Goal: Information Seeking & Learning: Learn about a topic

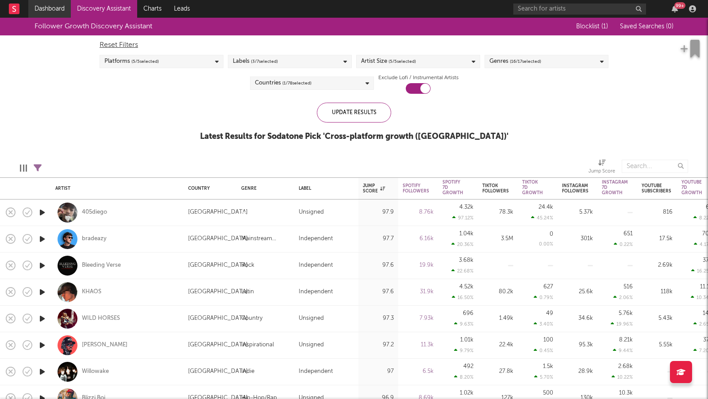
click at [48, 7] on link "Dashboard" at bounding box center [49, 9] width 43 height 18
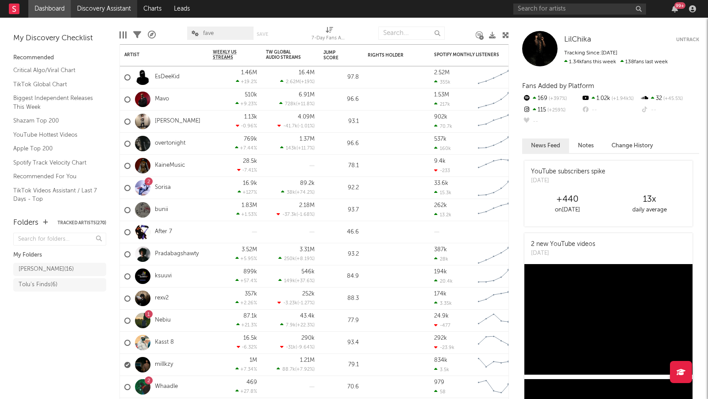
click at [94, 9] on link "Discovery Assistant" at bounding box center [104, 9] width 66 height 18
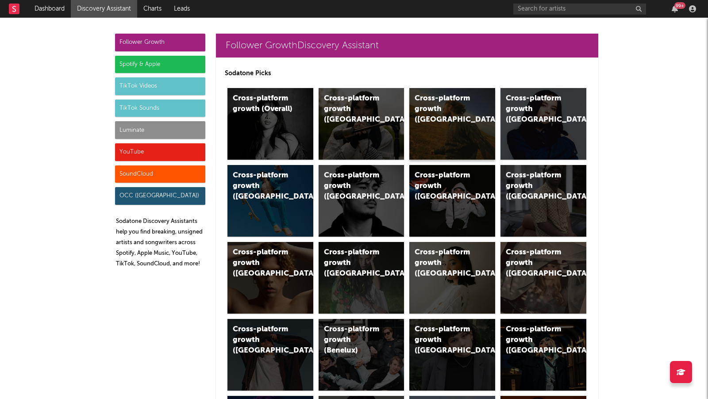
click at [445, 121] on div "Cross-platform growth (US)" at bounding box center [453, 124] width 86 height 72
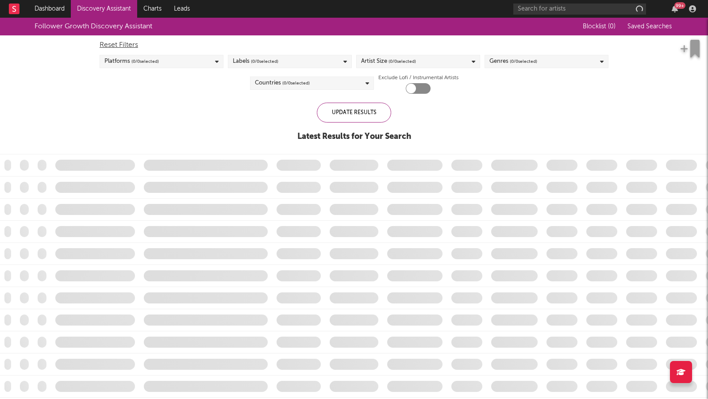
checkbox input "true"
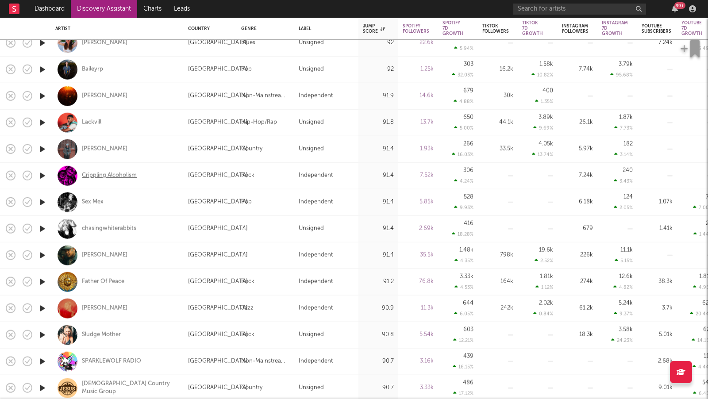
click at [121, 174] on div "Crippling Alcoholism" at bounding box center [109, 176] width 55 height 8
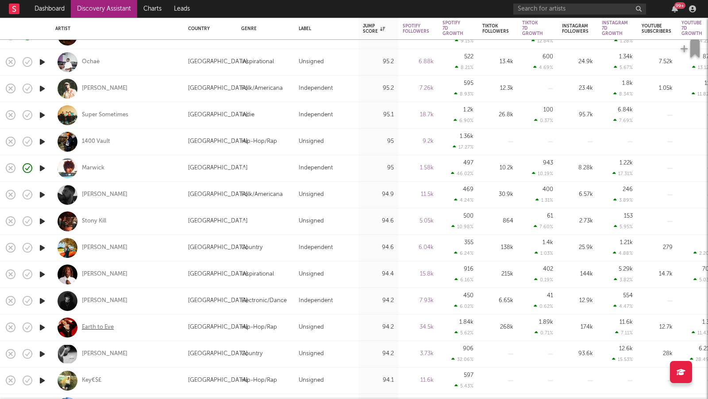
click at [108, 329] on div "Earth to Eve" at bounding box center [98, 328] width 32 height 8
click at [104, 354] on div "Karla Davis" at bounding box center [105, 354] width 46 height 8
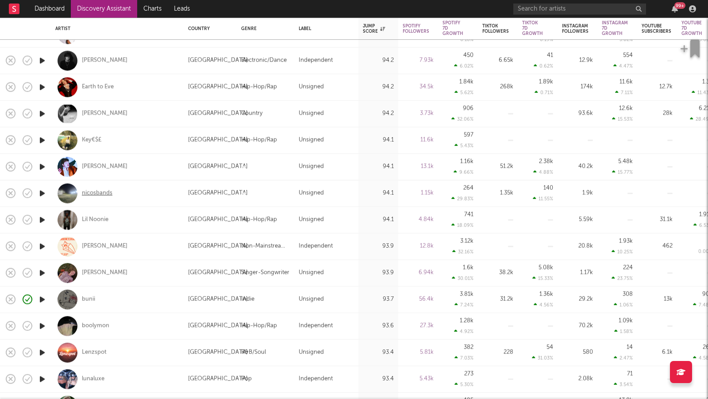
click at [100, 194] on div "nicosbands" at bounding box center [97, 194] width 31 height 8
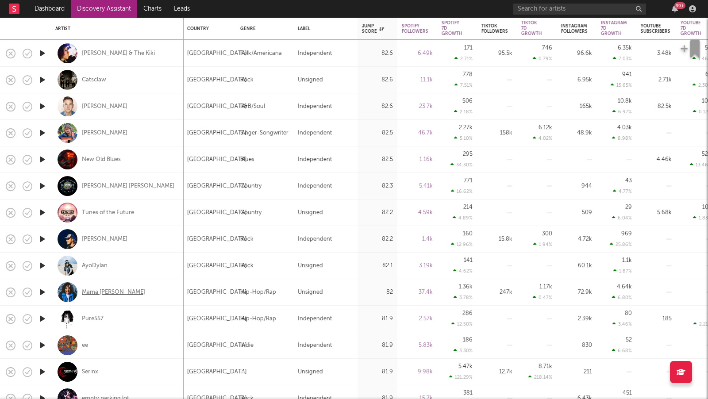
click at [107, 290] on div "Mama Duke" at bounding box center [113, 293] width 63 height 8
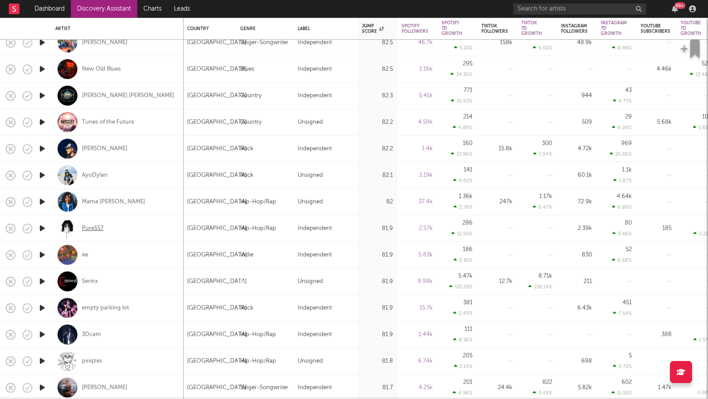
click at [87, 229] on div "Pure557" at bounding box center [93, 229] width 22 height 8
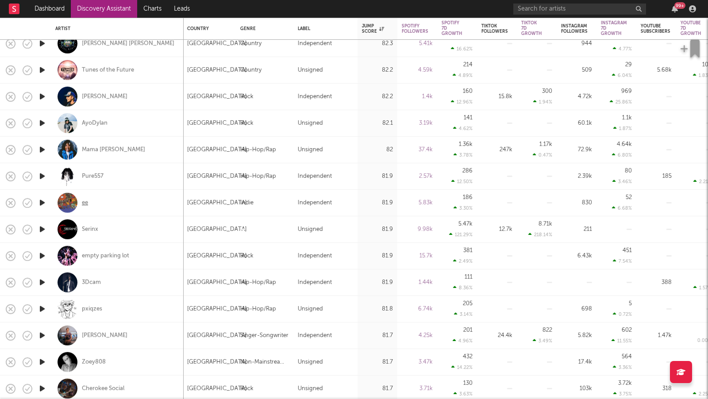
click at [88, 203] on div "ee" at bounding box center [85, 203] width 6 height 8
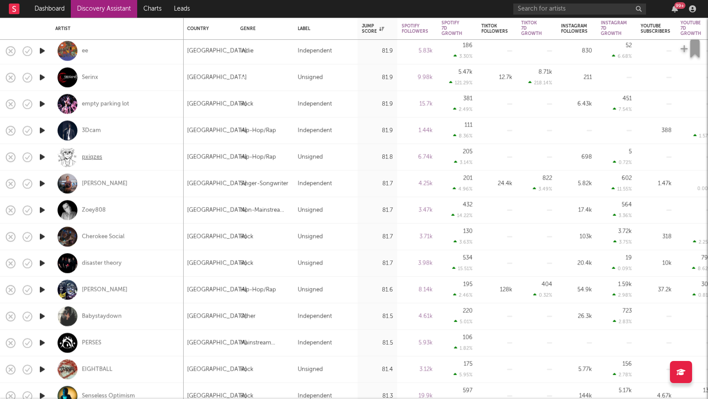
click at [96, 156] on div "pxiqzes" at bounding box center [92, 157] width 20 height 8
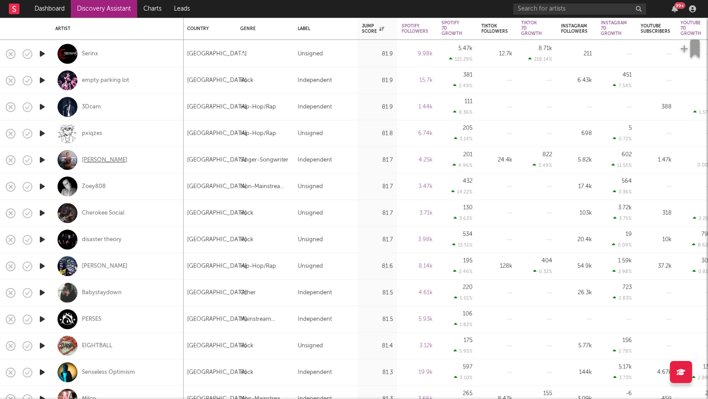
click at [101, 158] on div "amelie kalia" at bounding box center [105, 160] width 46 height 8
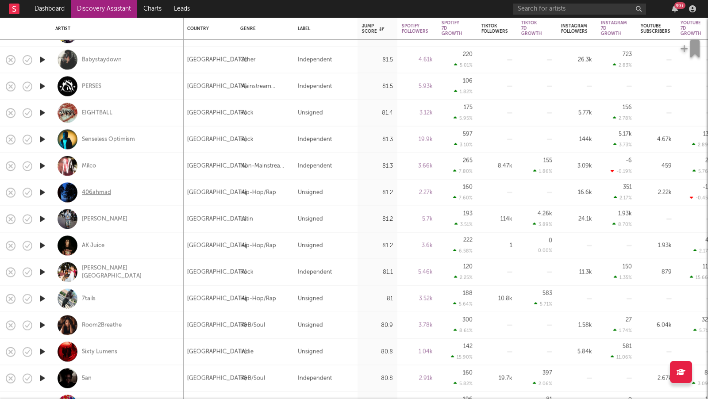
click at [95, 191] on div "406ahmad" at bounding box center [96, 193] width 29 height 8
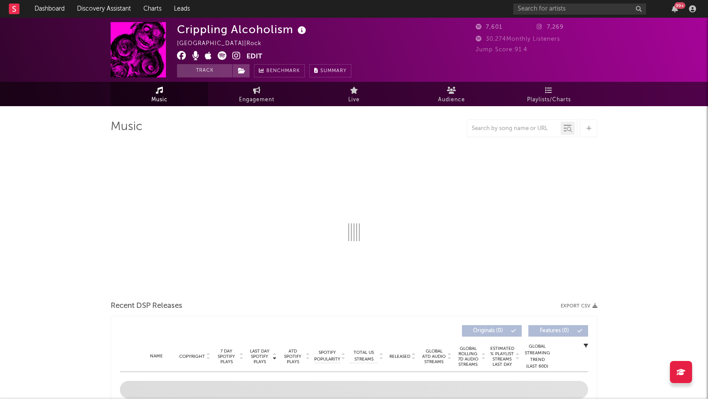
select select "1w"
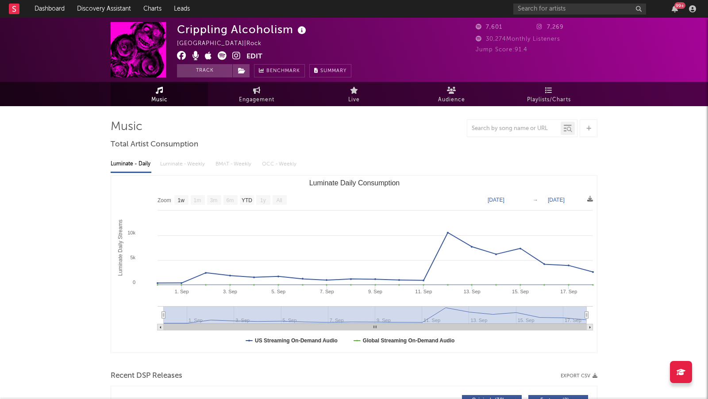
click at [236, 57] on icon at bounding box center [236, 55] width 8 height 9
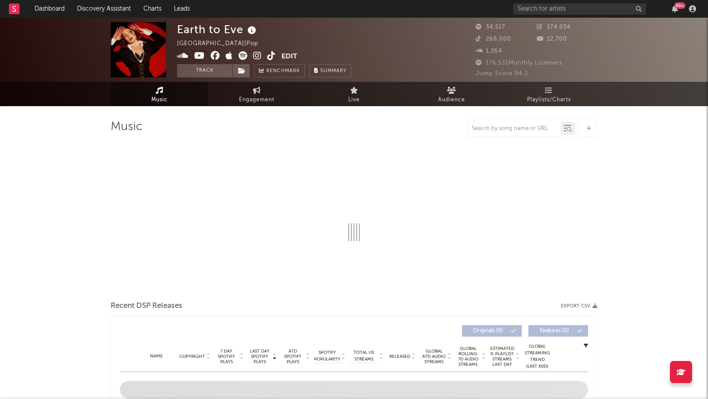
select select "6m"
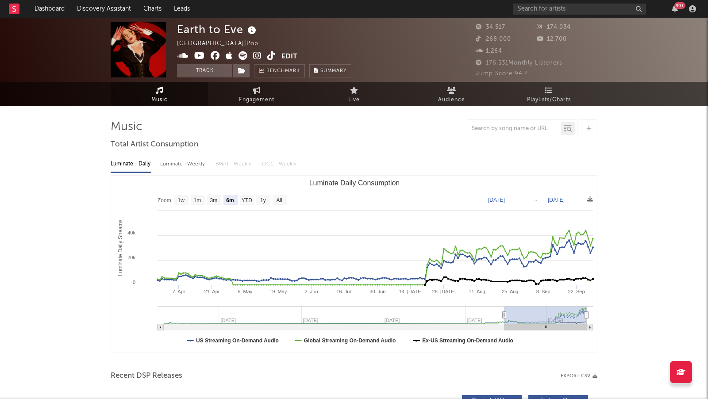
click at [254, 56] on icon at bounding box center [257, 55] width 8 height 9
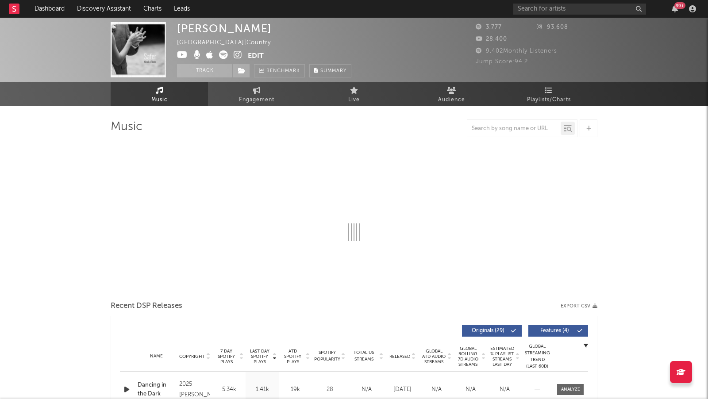
select select "1w"
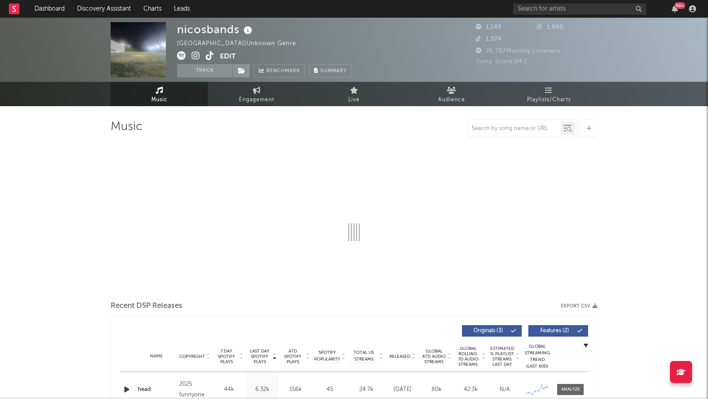
click at [196, 54] on icon at bounding box center [196, 55] width 8 height 9
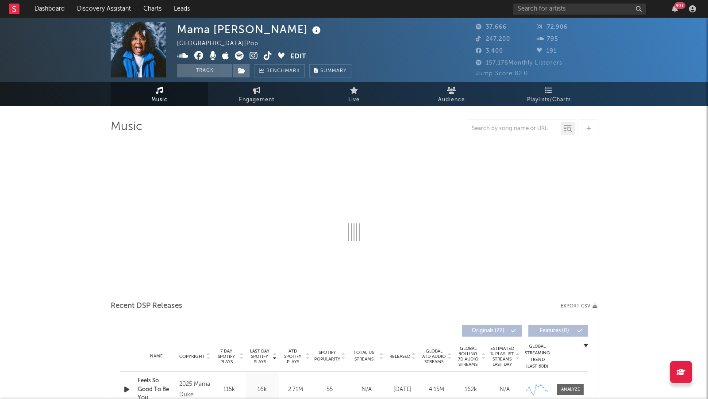
select select "1w"
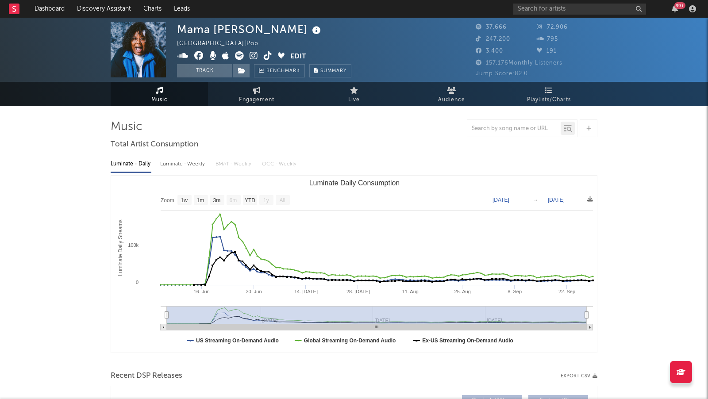
click at [254, 55] on icon at bounding box center [254, 55] width 8 height 9
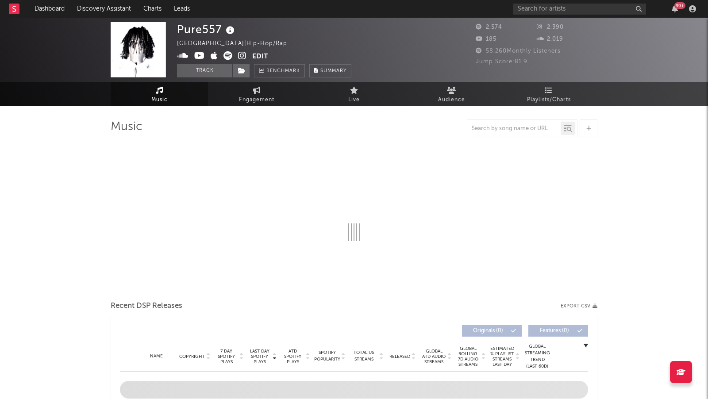
select select "1w"
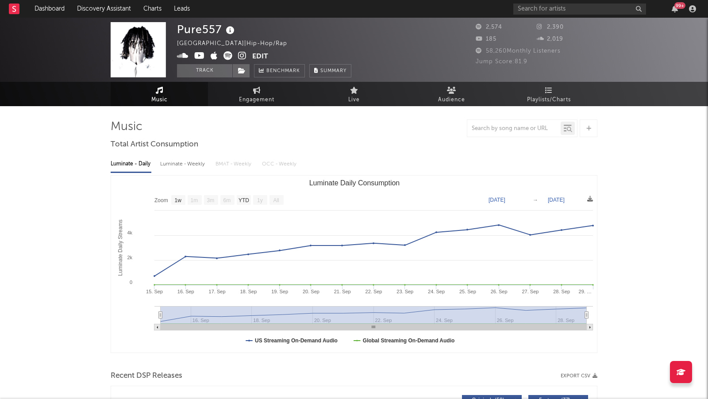
click at [241, 55] on icon at bounding box center [242, 55] width 8 height 9
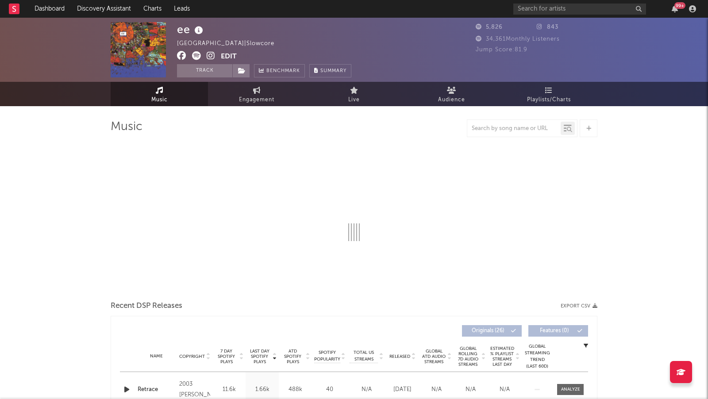
click at [209, 54] on icon at bounding box center [211, 55] width 8 height 9
select select "6m"
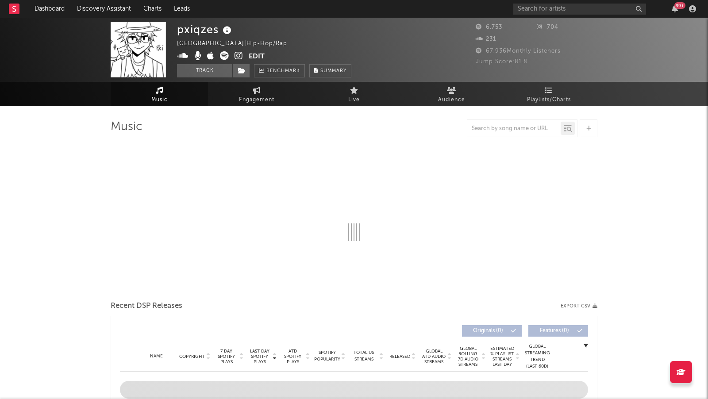
click at [239, 52] on icon at bounding box center [239, 55] width 8 height 9
select select "1w"
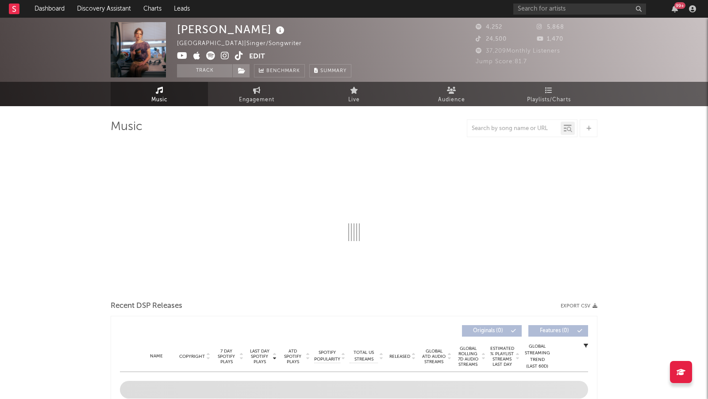
select select "1w"
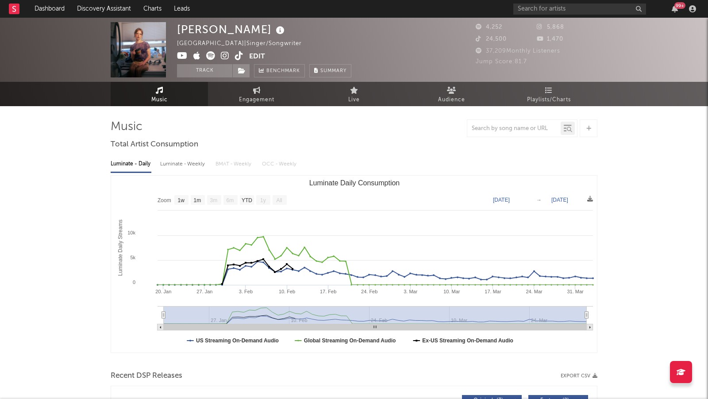
click at [227, 54] on icon at bounding box center [225, 55] width 8 height 9
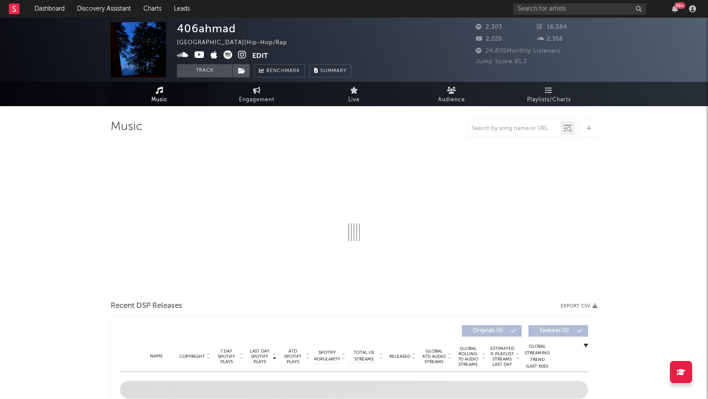
select select "1w"
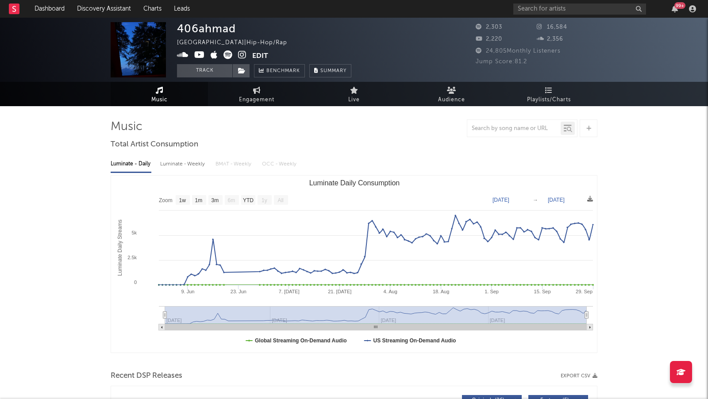
click at [240, 54] on icon at bounding box center [242, 54] width 8 height 9
click at [229, 57] on icon at bounding box center [228, 54] width 9 height 9
